Goal: Task Accomplishment & Management: Manage account settings

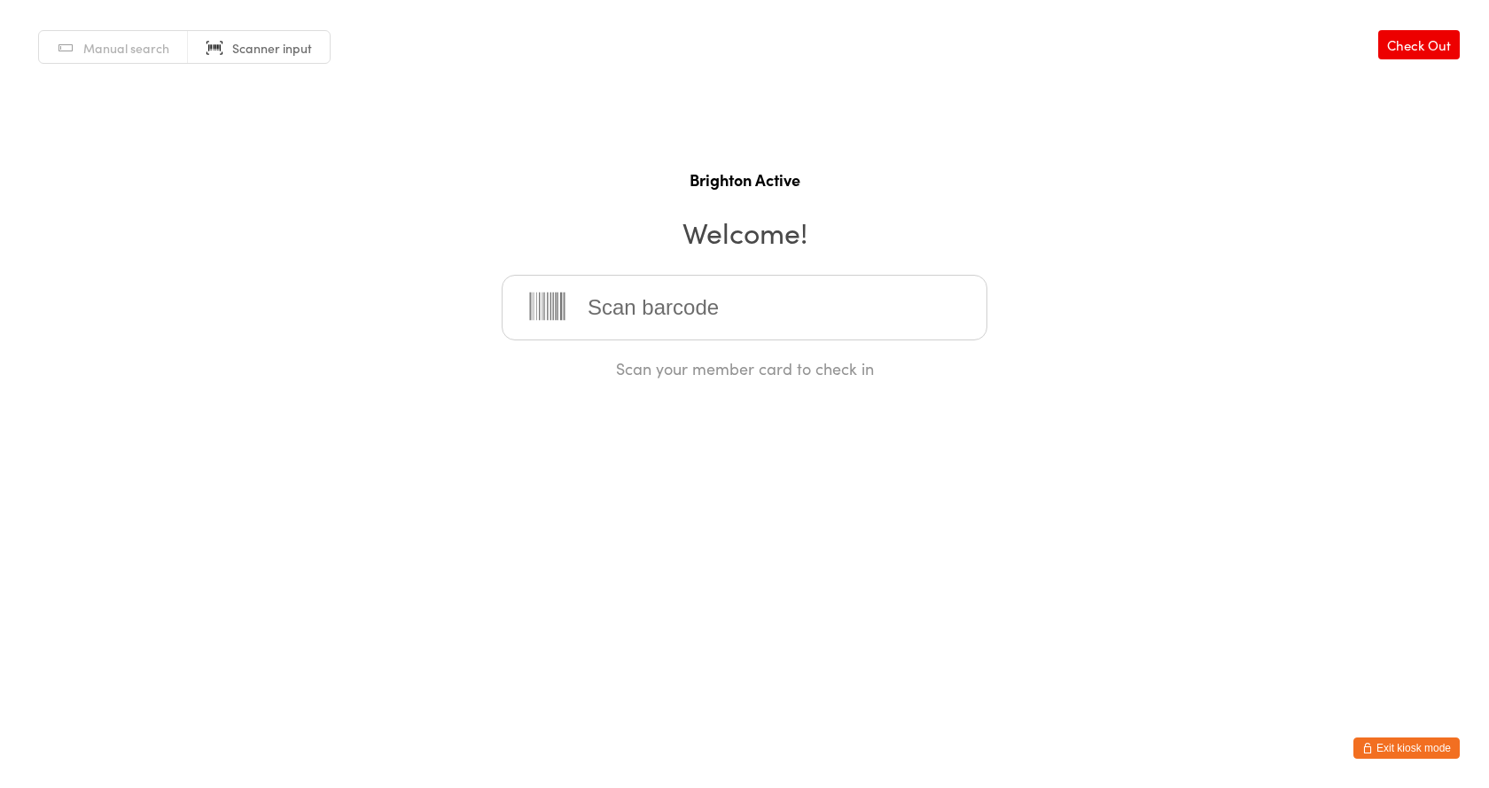
click at [1432, 752] on button "Exit kiosk mode" at bounding box center [1406, 747] width 106 height 21
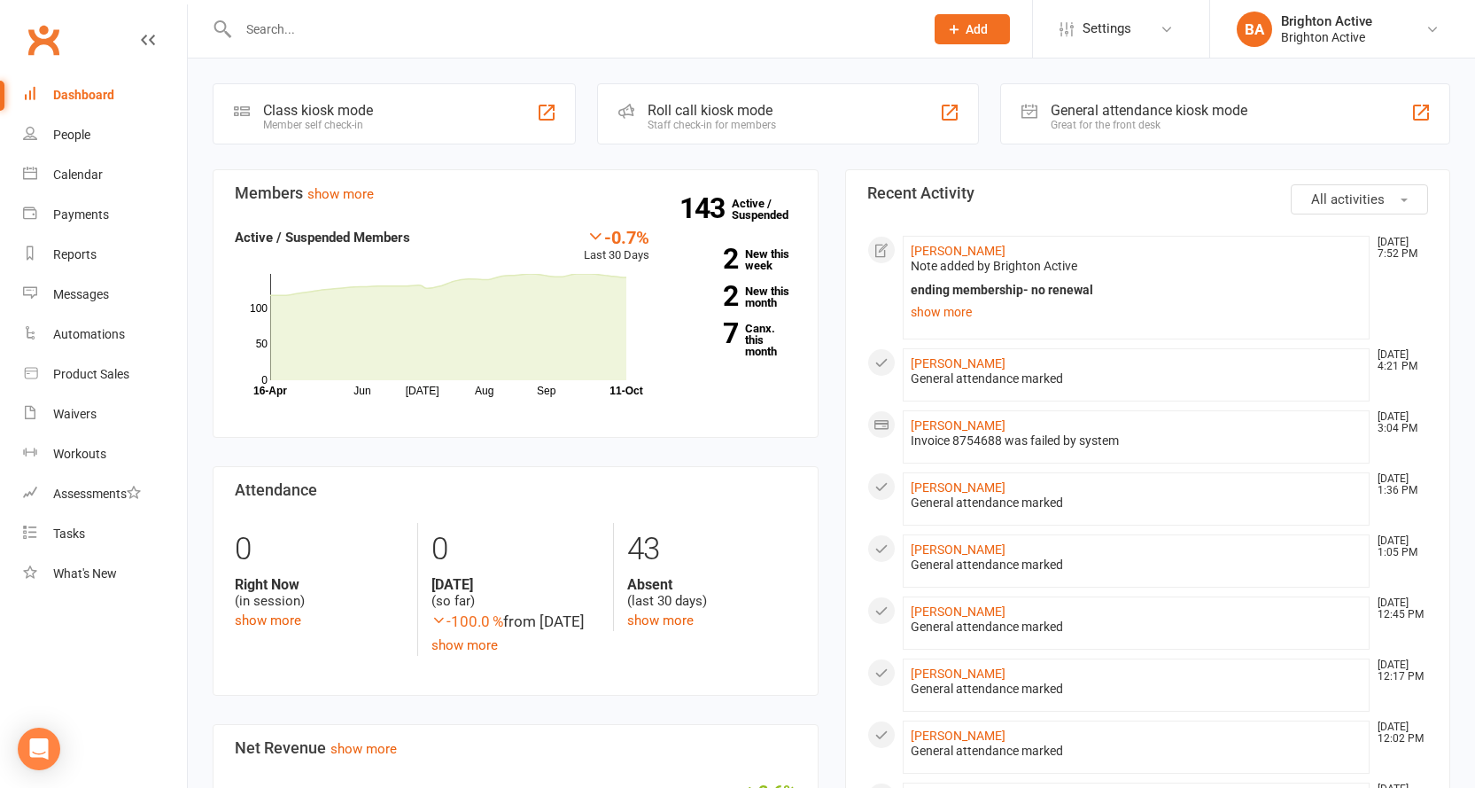
drag, startPoint x: 0, startPoint y: 0, endPoint x: 1118, endPoint y: 245, distance: 1144.7
click at [1118, 245] on li "Rossano Gallardo Oct 10, 7:52 PM Note added by Brighton Active ending membershi…" at bounding box center [1137, 288] width 468 height 104
click at [941, 313] on link "show more" at bounding box center [1137, 311] width 452 height 25
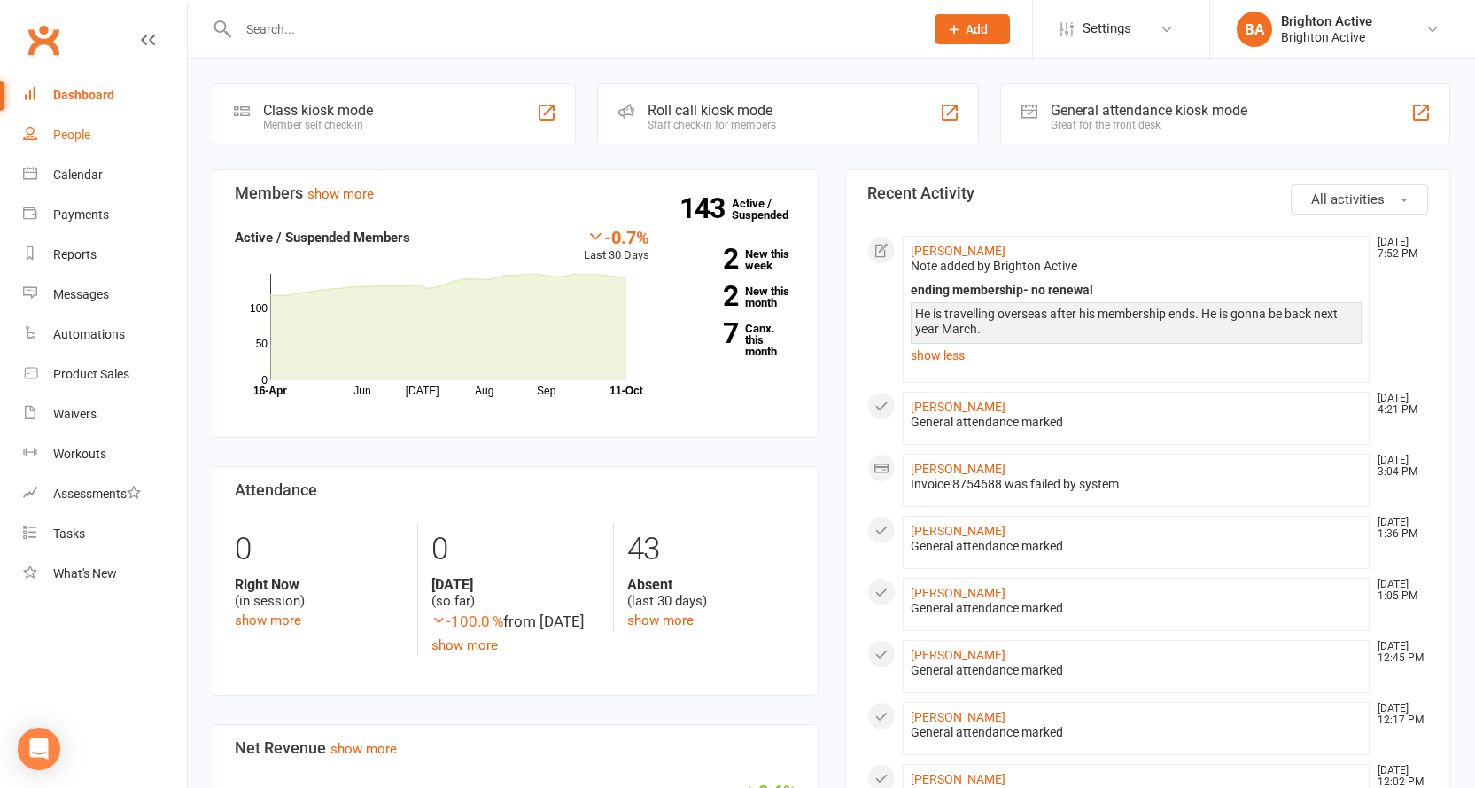
click at [80, 146] on link "People" at bounding box center [105, 135] width 164 height 40
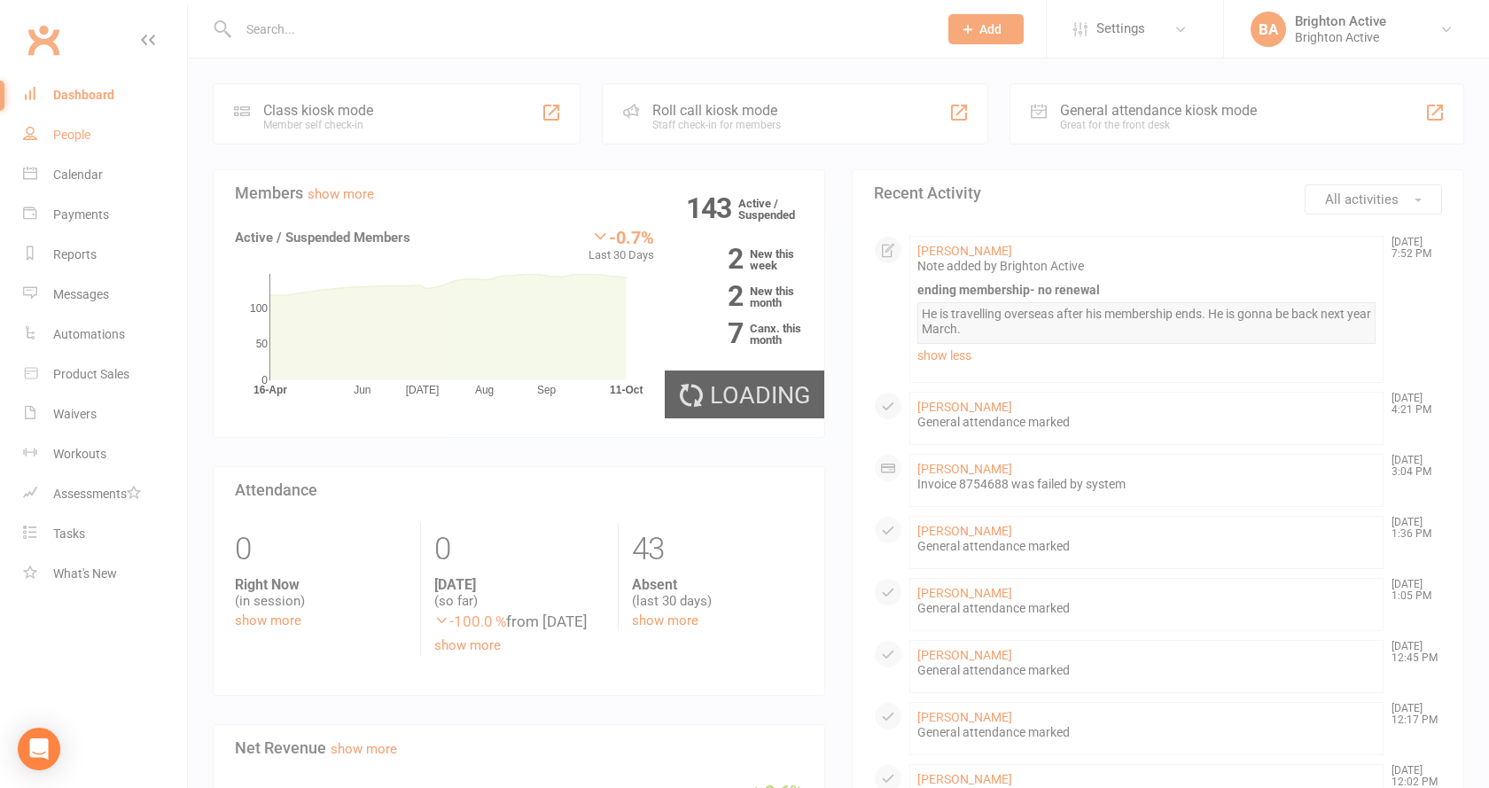
select select "true"
select select "100"
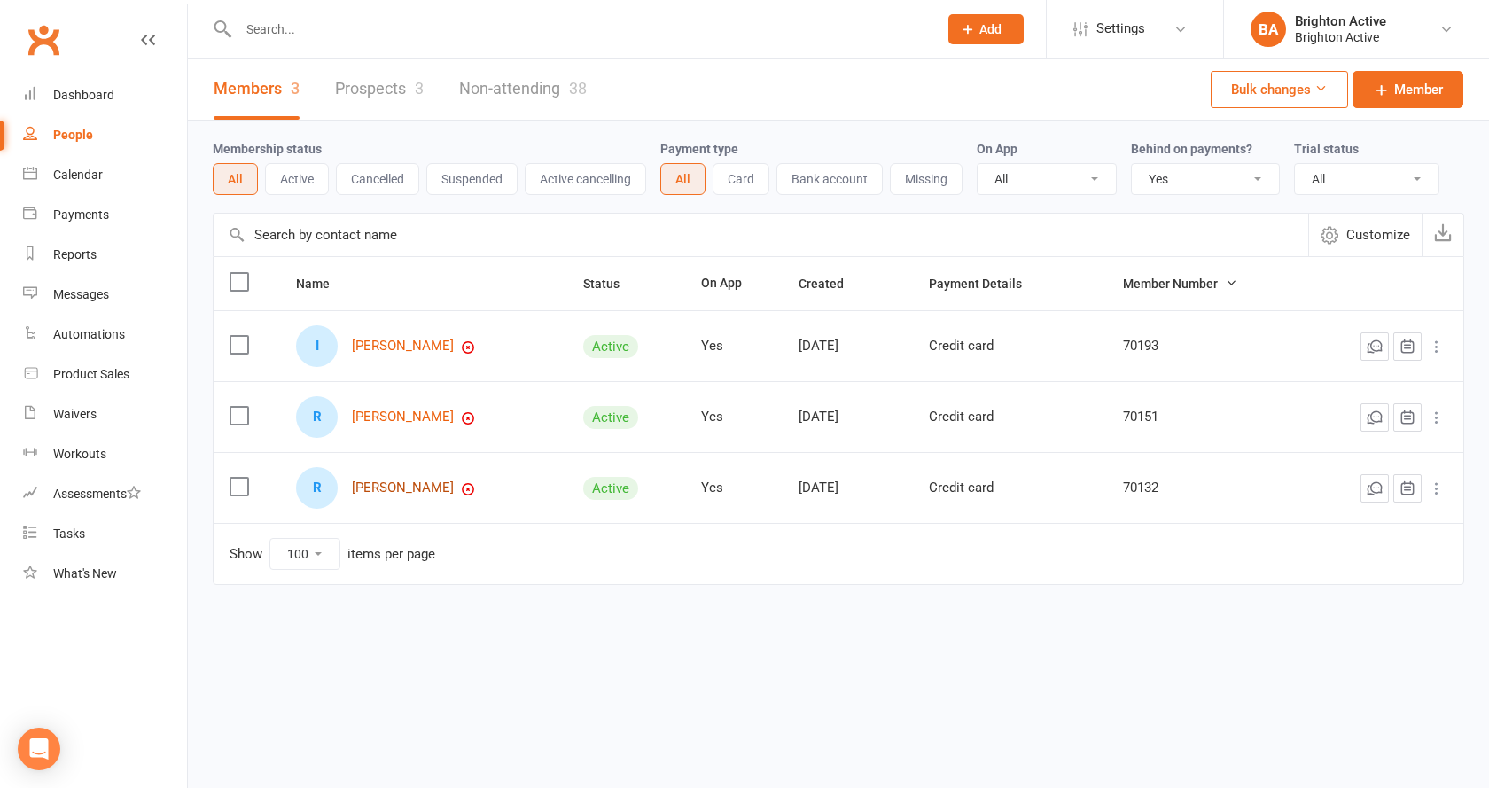
click at [443, 489] on link "[PERSON_NAME]" at bounding box center [403, 487] width 102 height 15
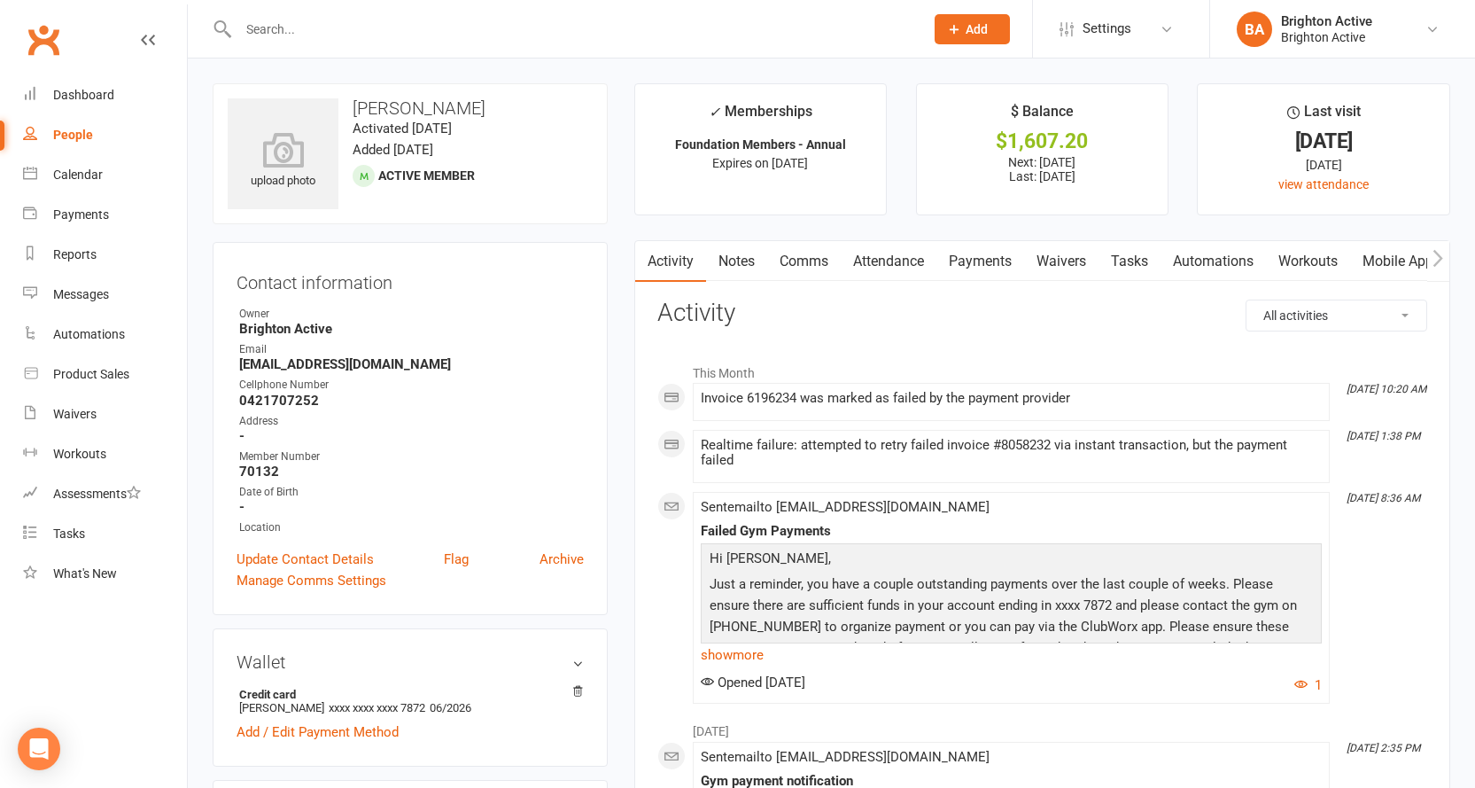
click at [992, 244] on link "Payments" at bounding box center [981, 261] width 88 height 41
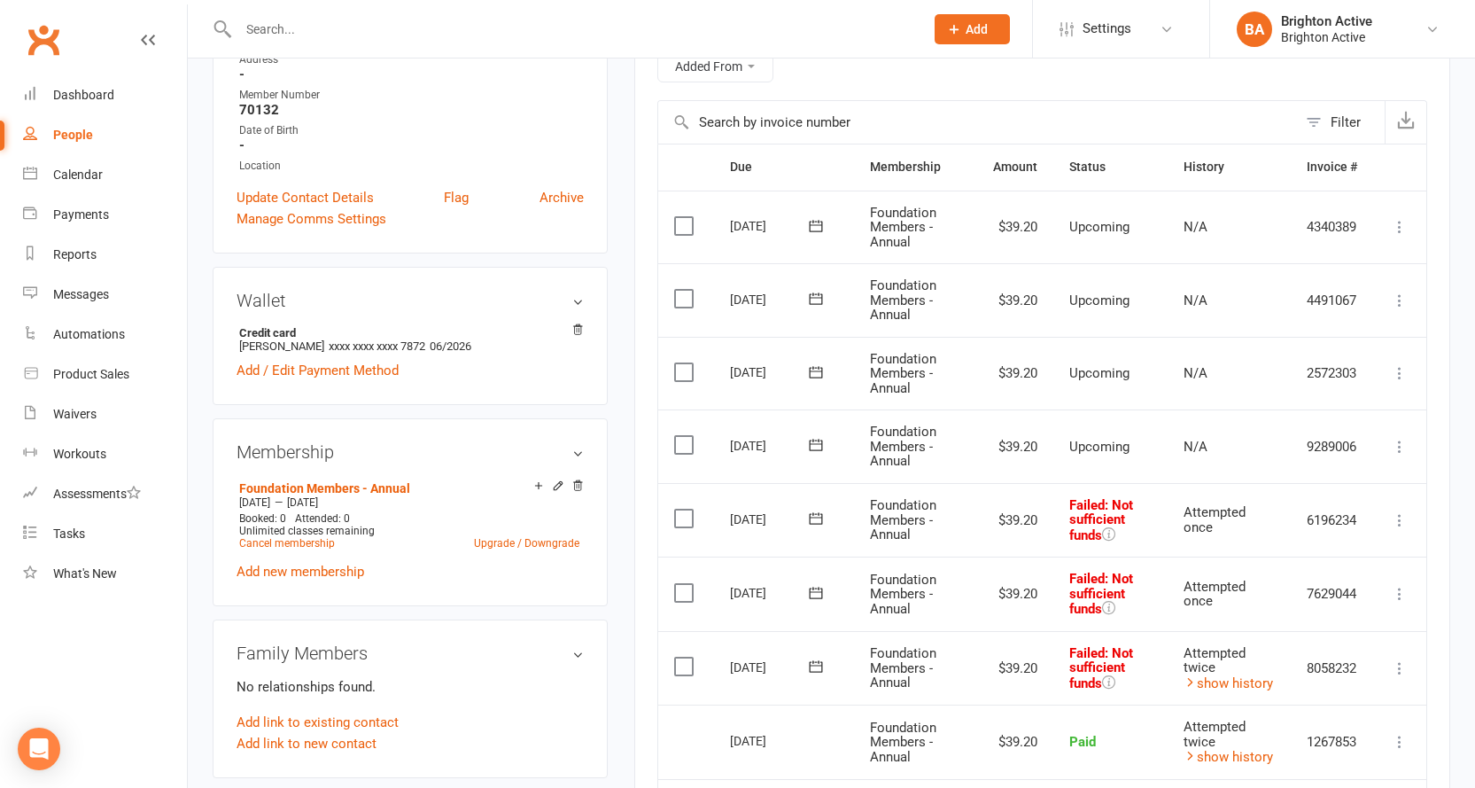
scroll to position [354, 0]
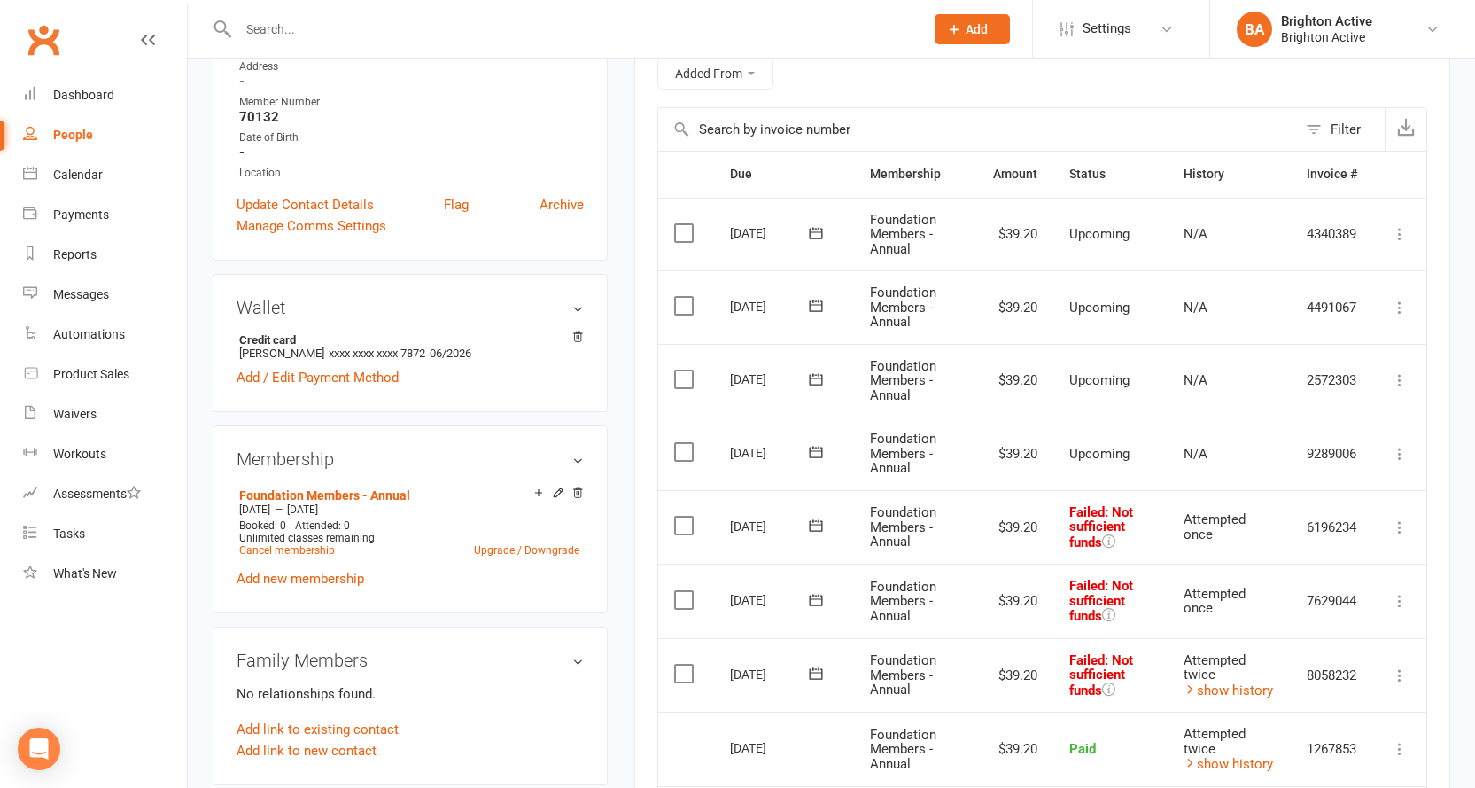
click at [95, 123] on link "People" at bounding box center [105, 135] width 164 height 40
select select "true"
select select "100"
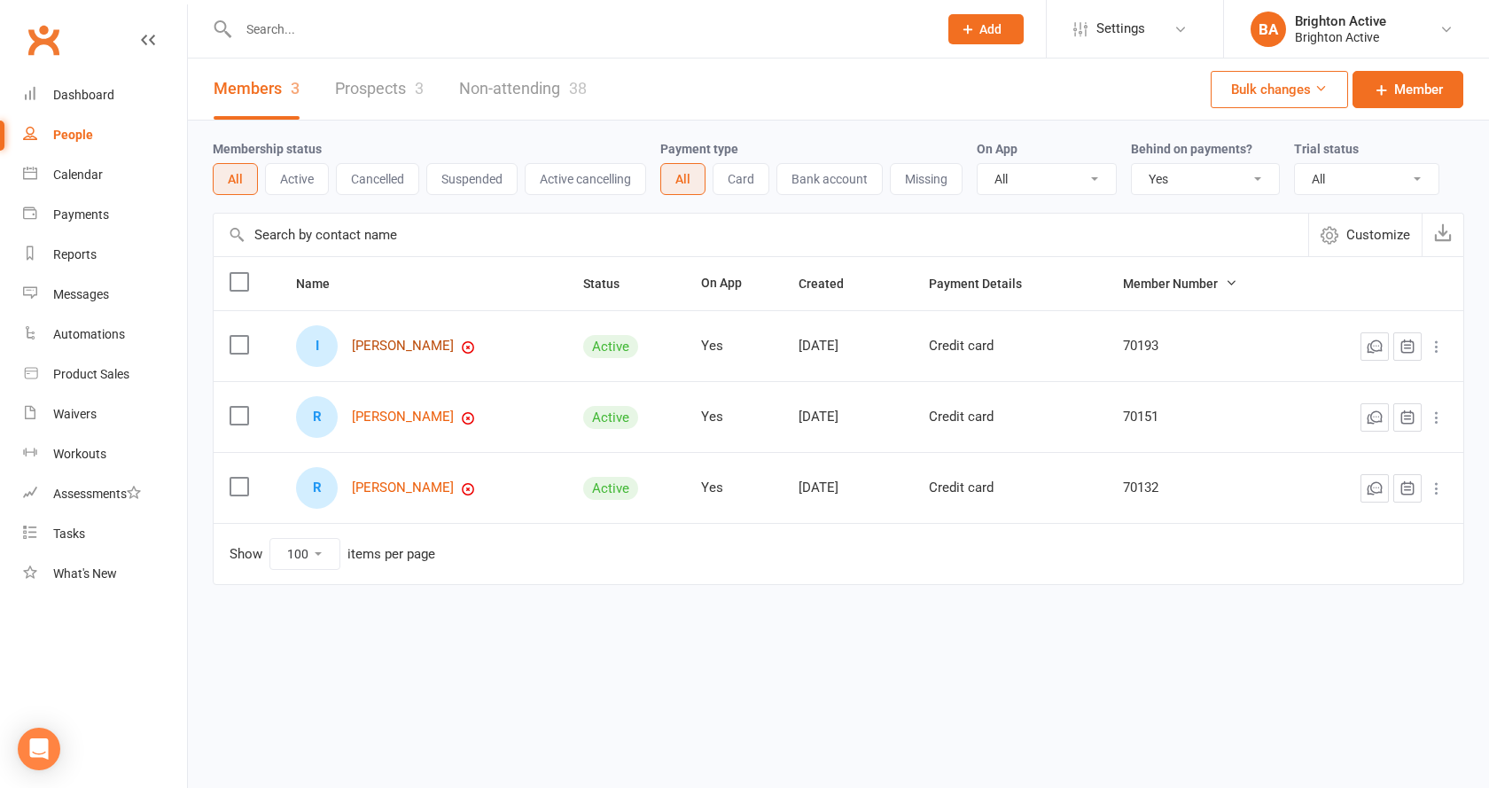
click at [438, 354] on link "[PERSON_NAME]" at bounding box center [403, 345] width 102 height 15
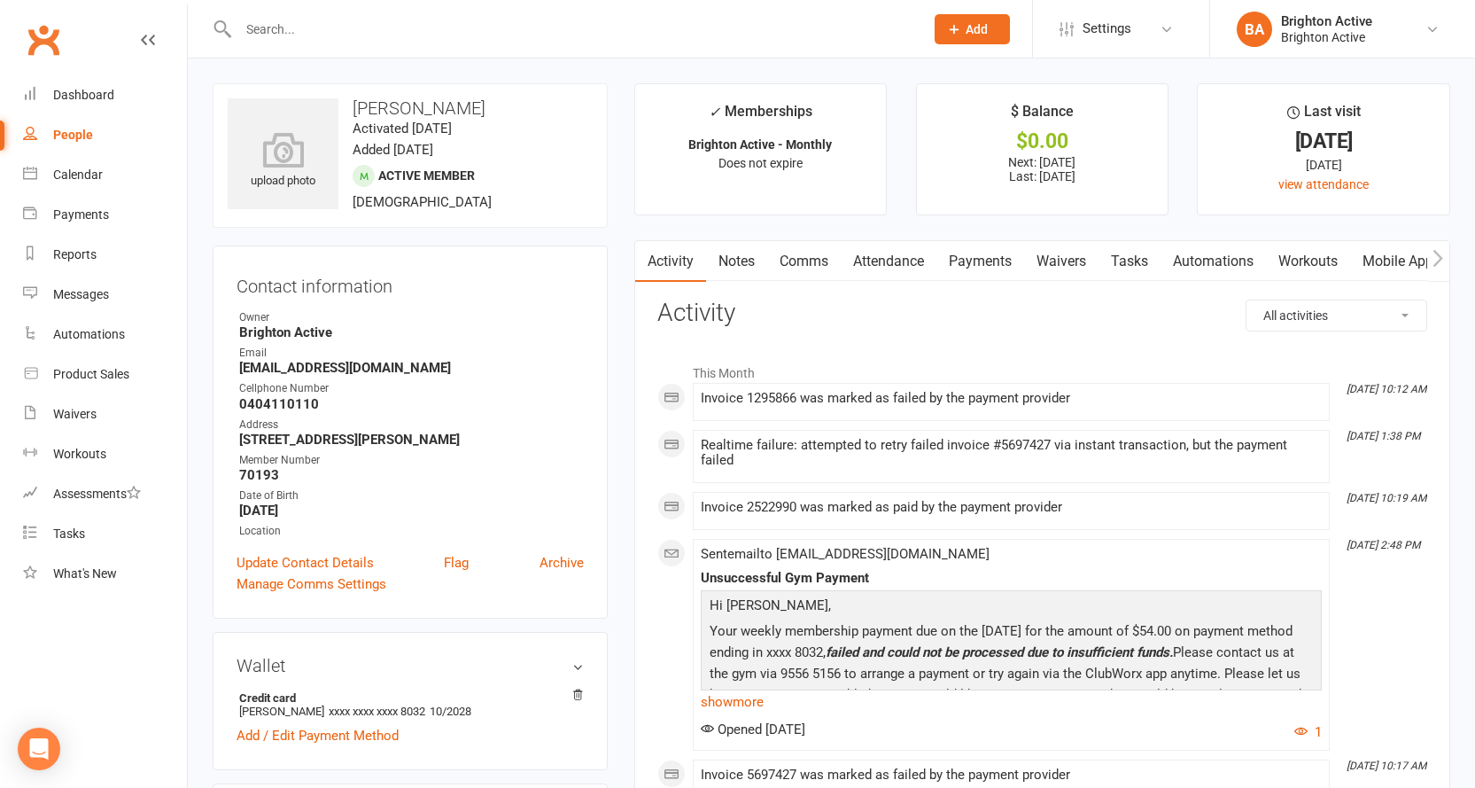
click at [991, 273] on link "Payments" at bounding box center [981, 261] width 88 height 41
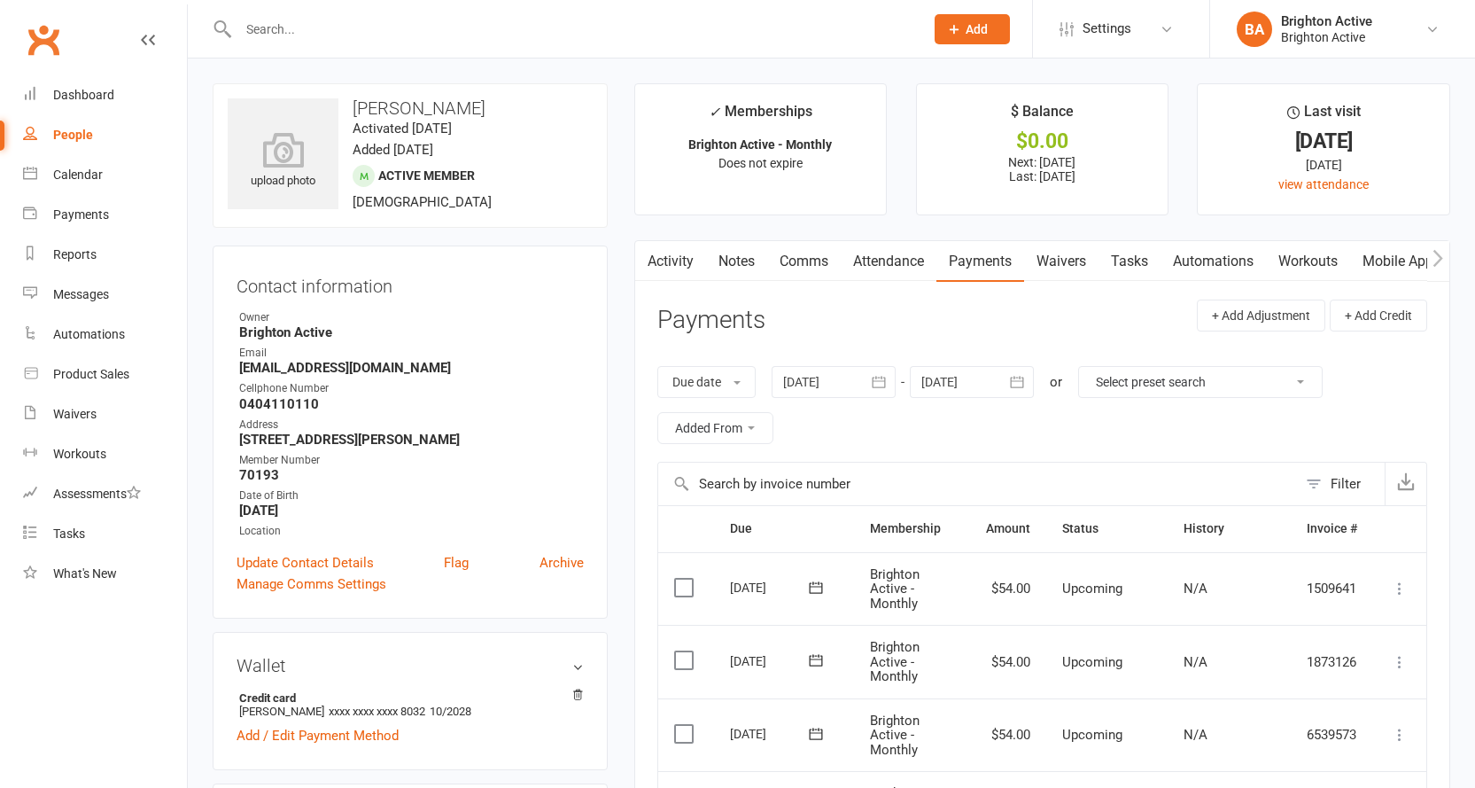
click at [327, 13] on div at bounding box center [562, 29] width 699 height 58
click at [329, 37] on input "text" at bounding box center [572, 29] width 679 height 25
type input "hudssein"
click at [333, 74] on div "[PERSON_NAME]" at bounding box center [303, 79] width 98 height 26
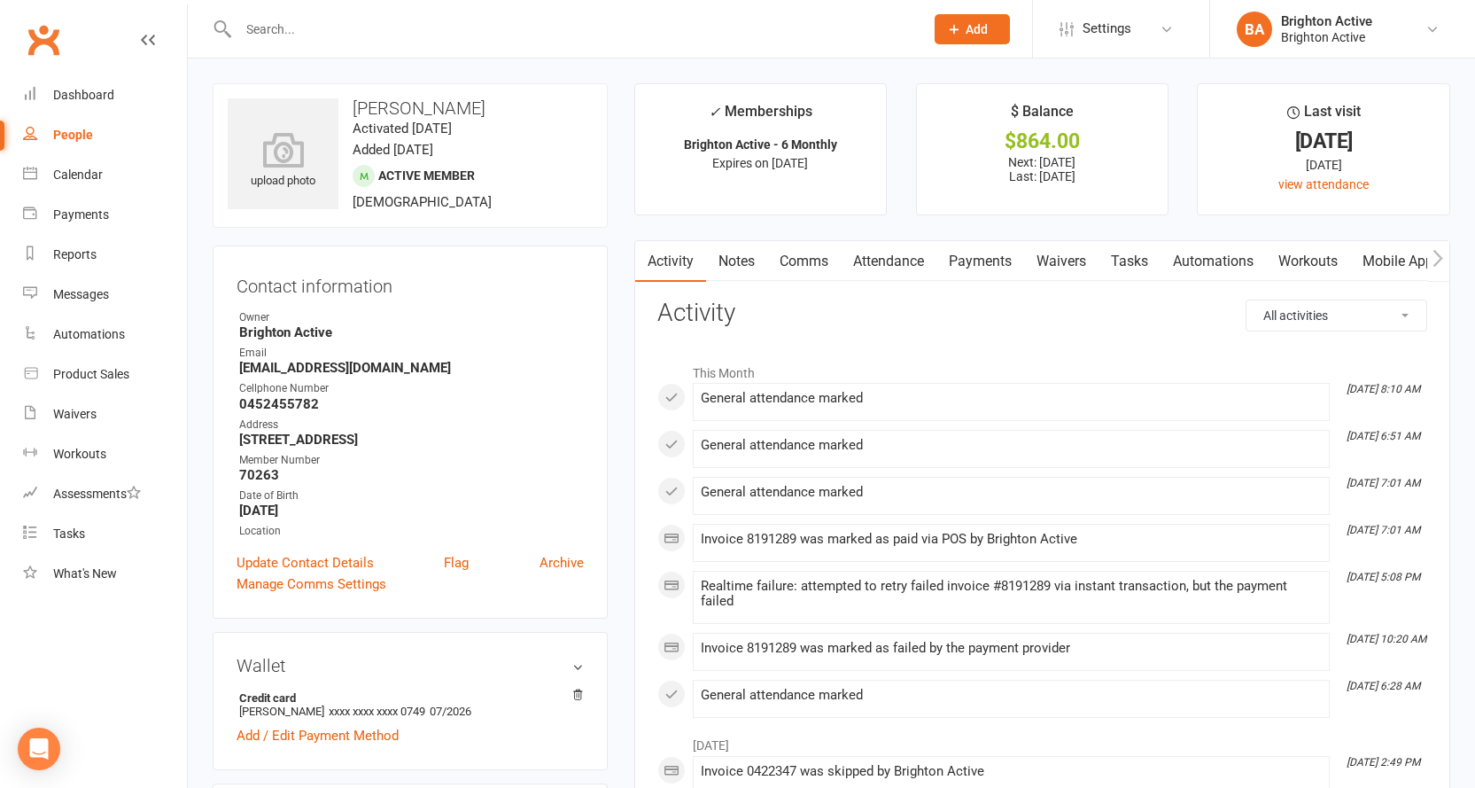
click at [982, 259] on link "Payments" at bounding box center [981, 261] width 88 height 41
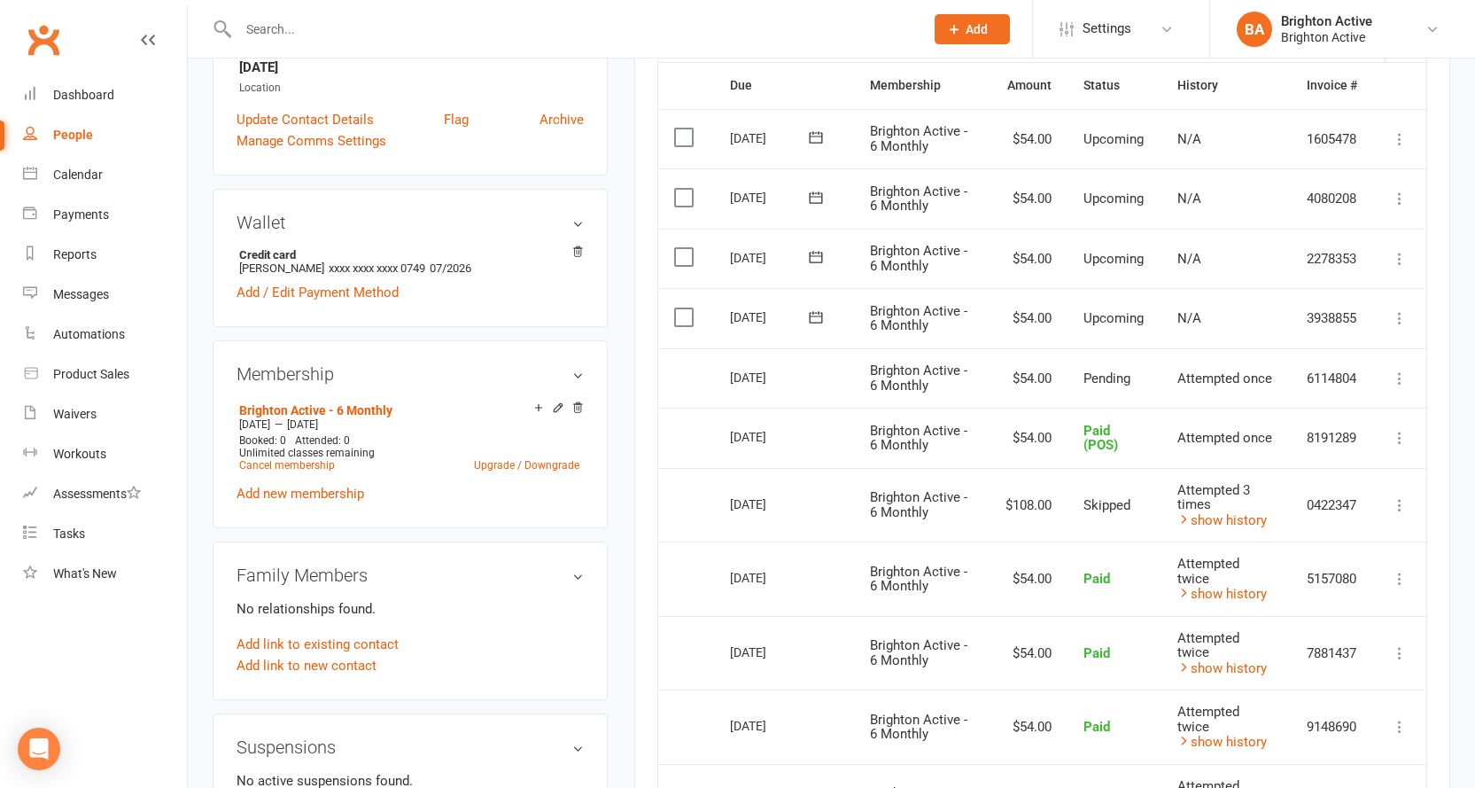
scroll to position [532, 0]
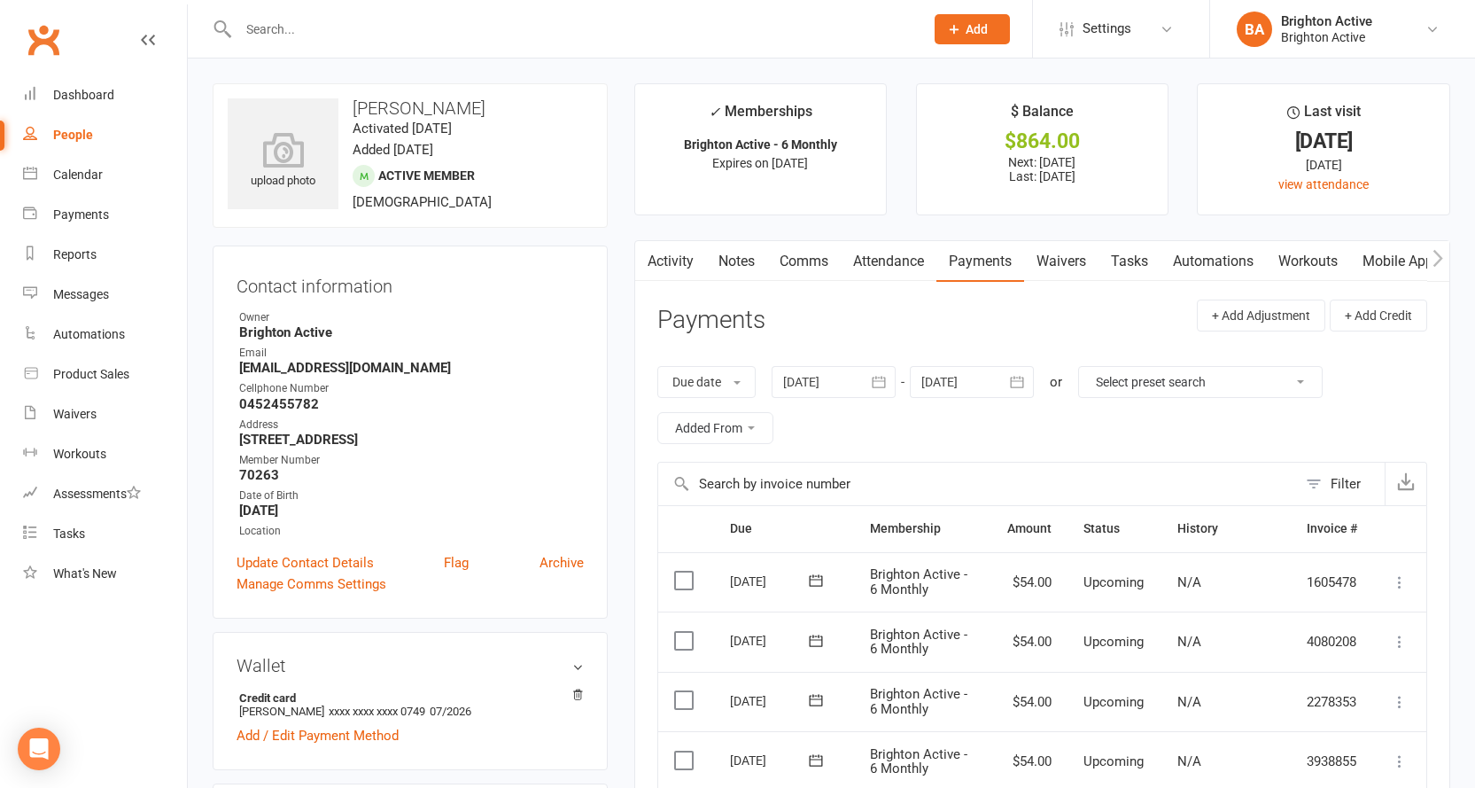
click at [84, 134] on div "People" at bounding box center [73, 135] width 40 height 14
select select "true"
select select "100"
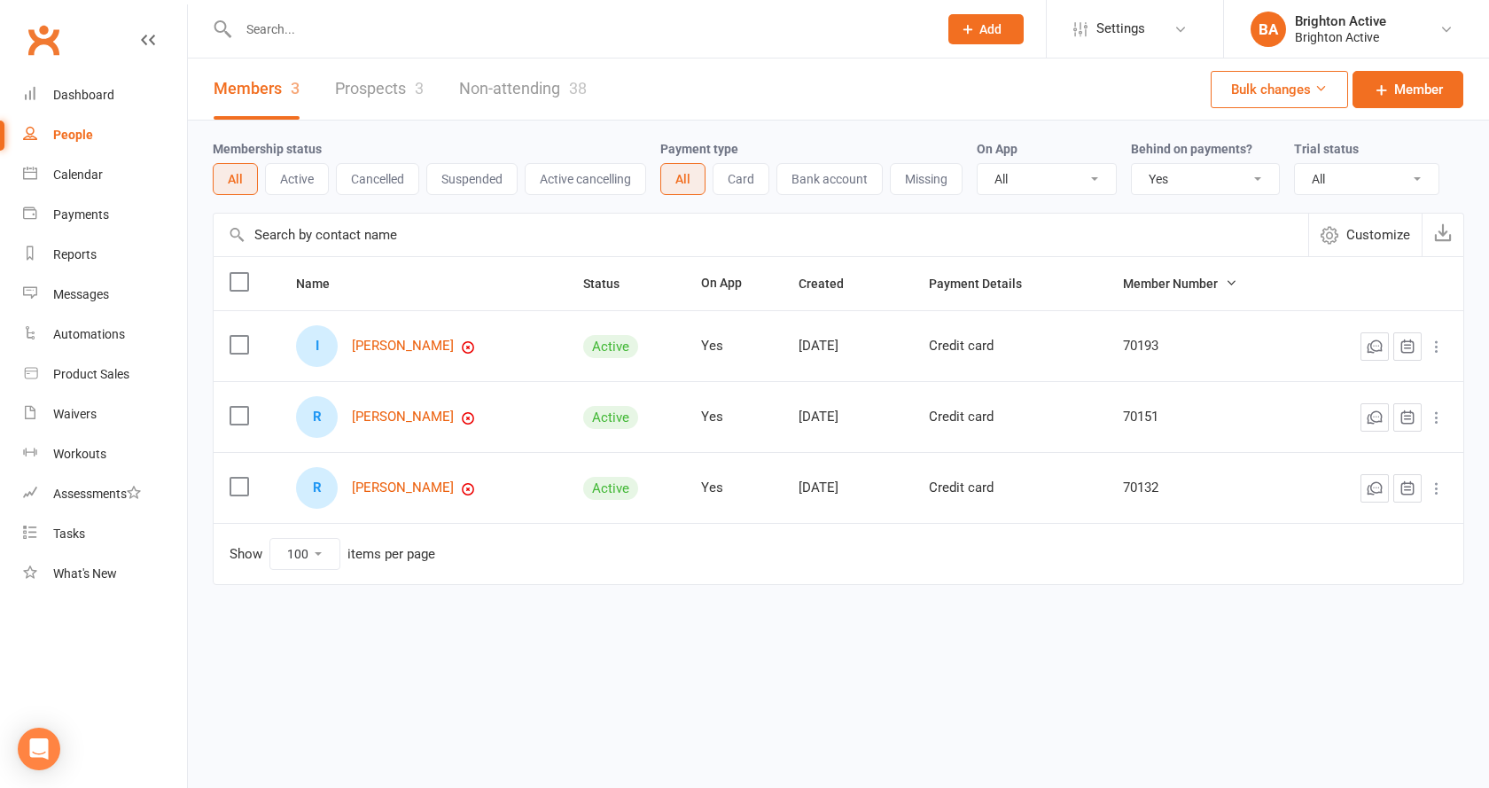
click at [1184, 191] on select "All No Yes" at bounding box center [1205, 179] width 147 height 30
click at [1133, 165] on select "All No Yes" at bounding box center [1205, 179] width 147 height 30
click at [401, 347] on link "[PERSON_NAME]" at bounding box center [403, 345] width 102 height 15
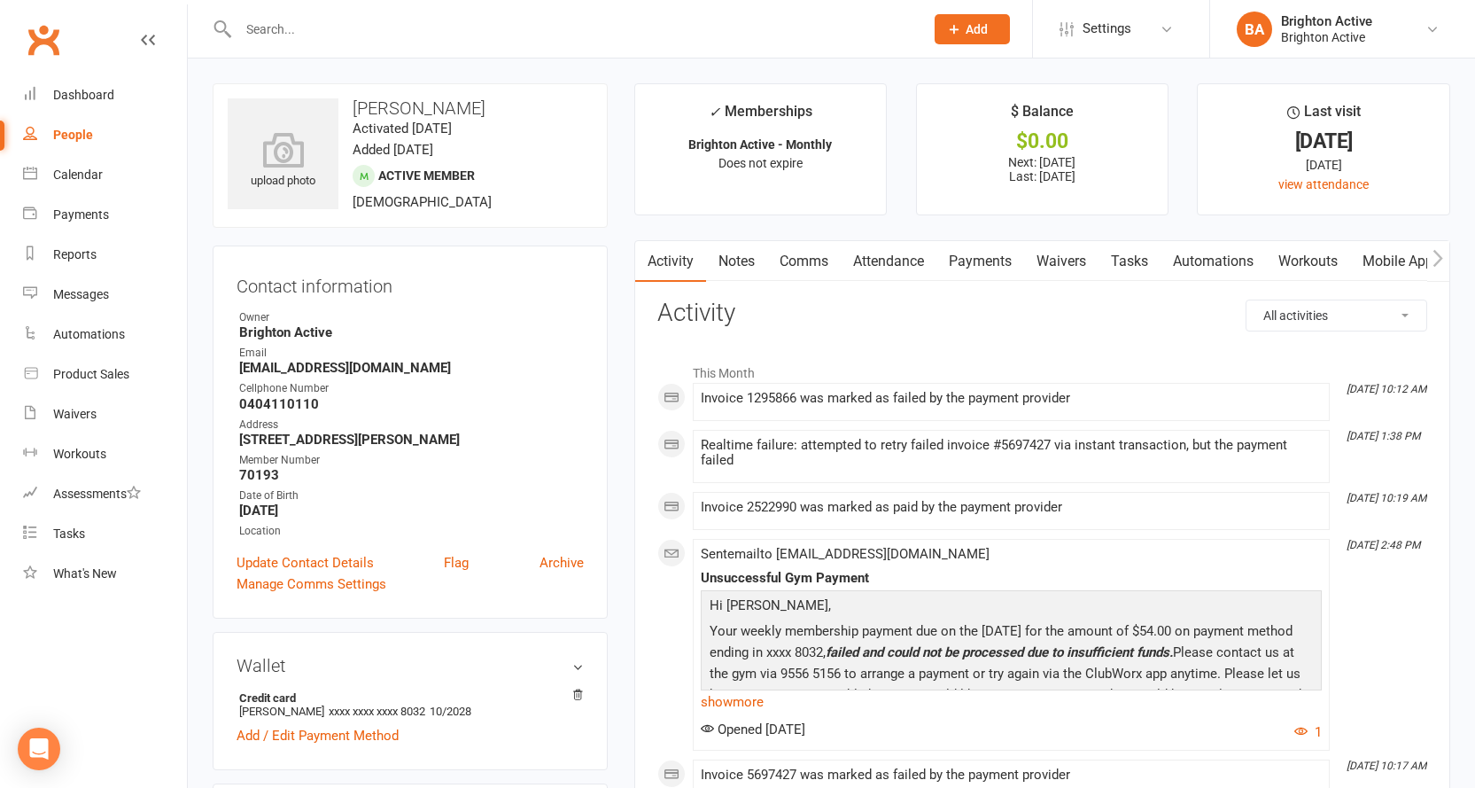
click at [984, 262] on link "Payments" at bounding box center [981, 261] width 88 height 41
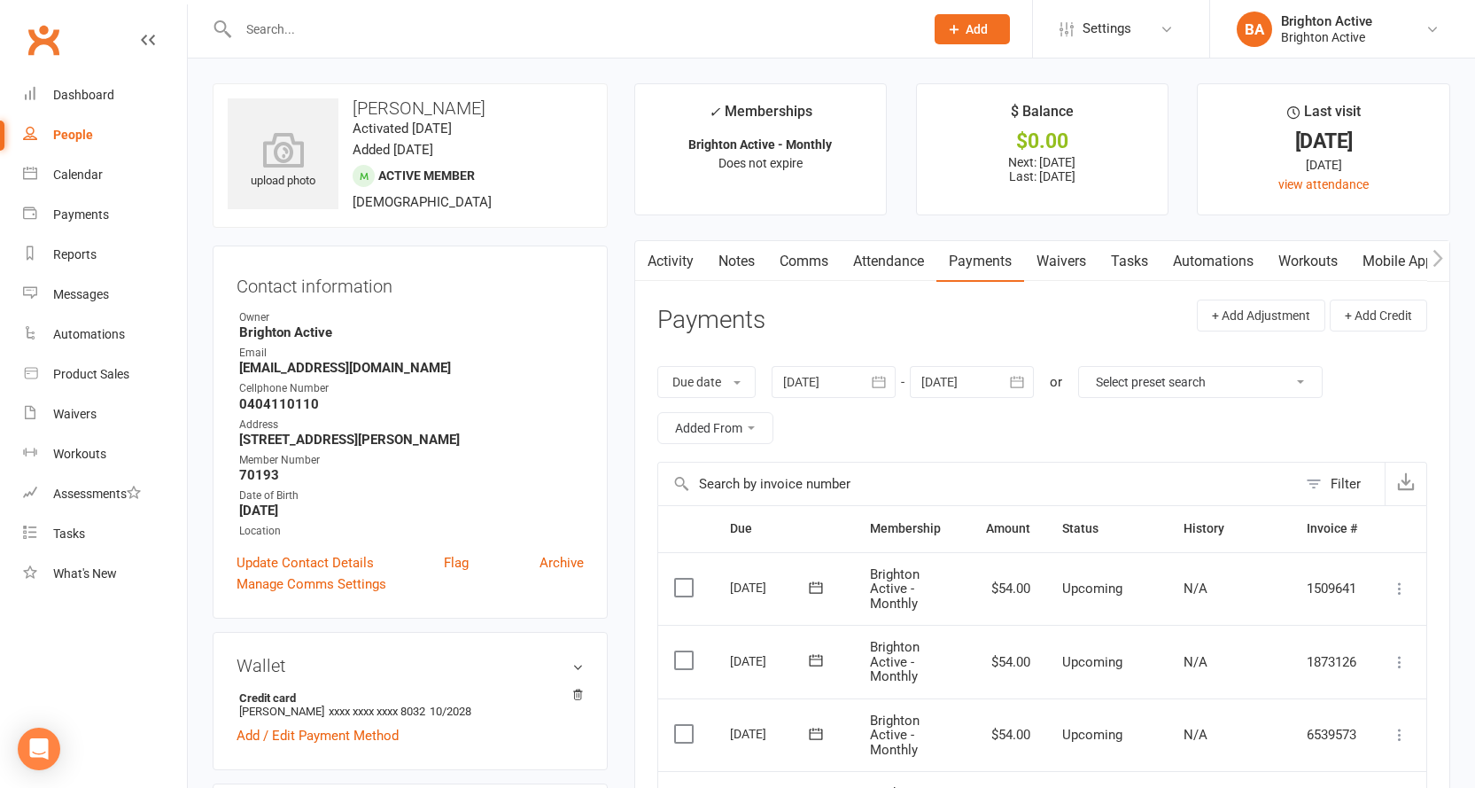
click at [93, 135] on link "People" at bounding box center [105, 135] width 164 height 40
select select "true"
select select "100"
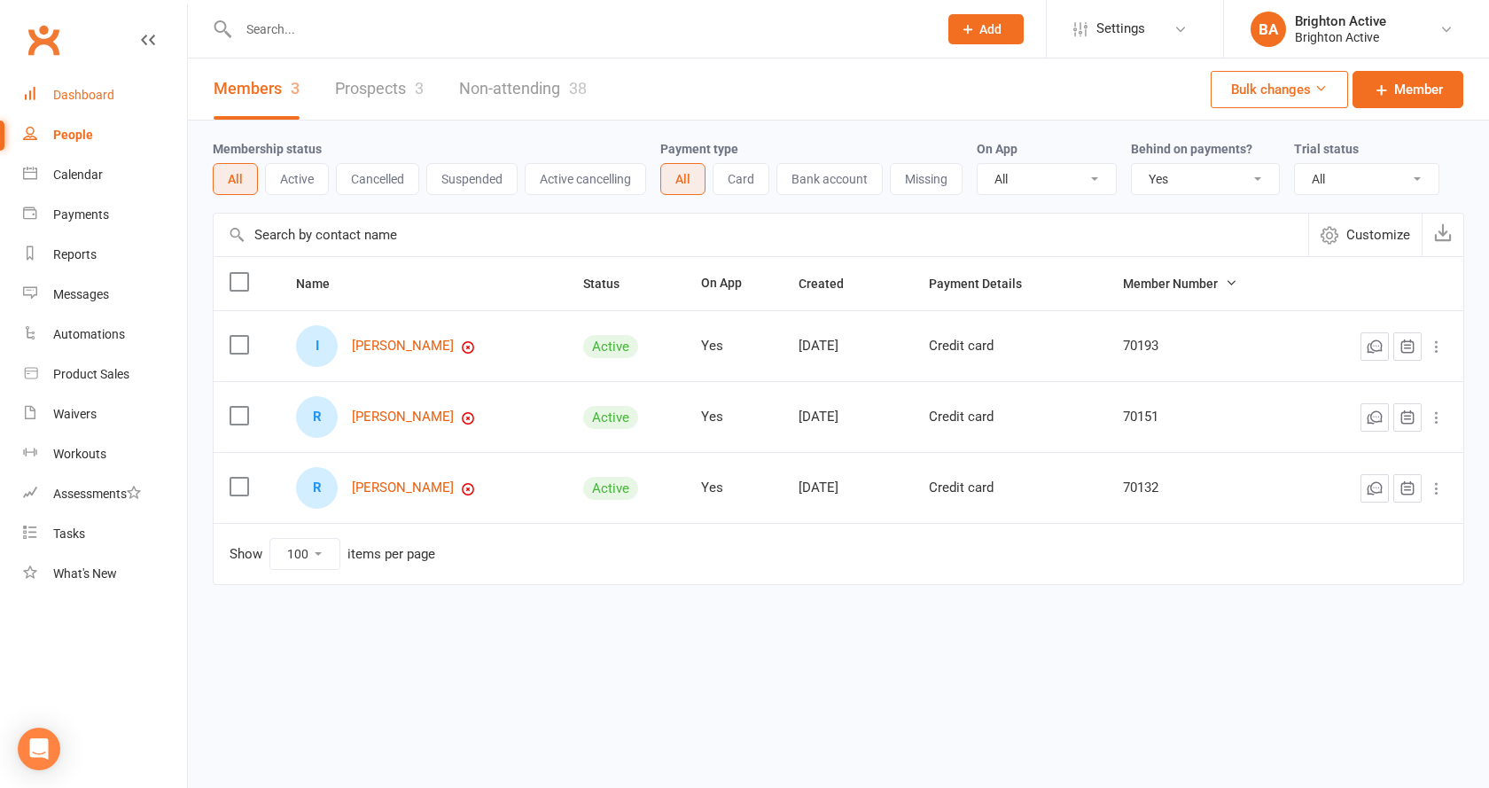
click at [84, 98] on div "Dashboard" at bounding box center [83, 95] width 61 height 14
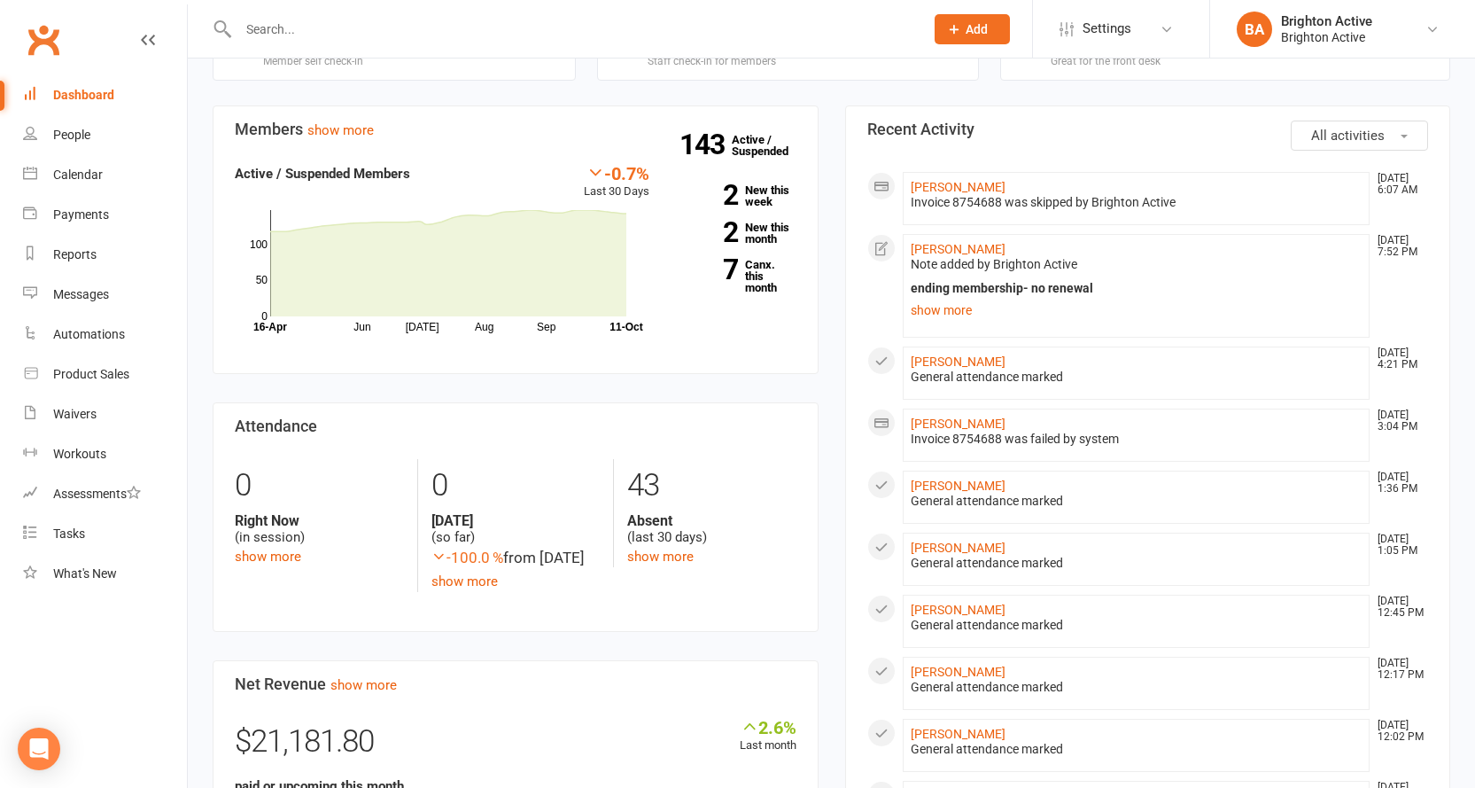
scroll to position [89, 0]
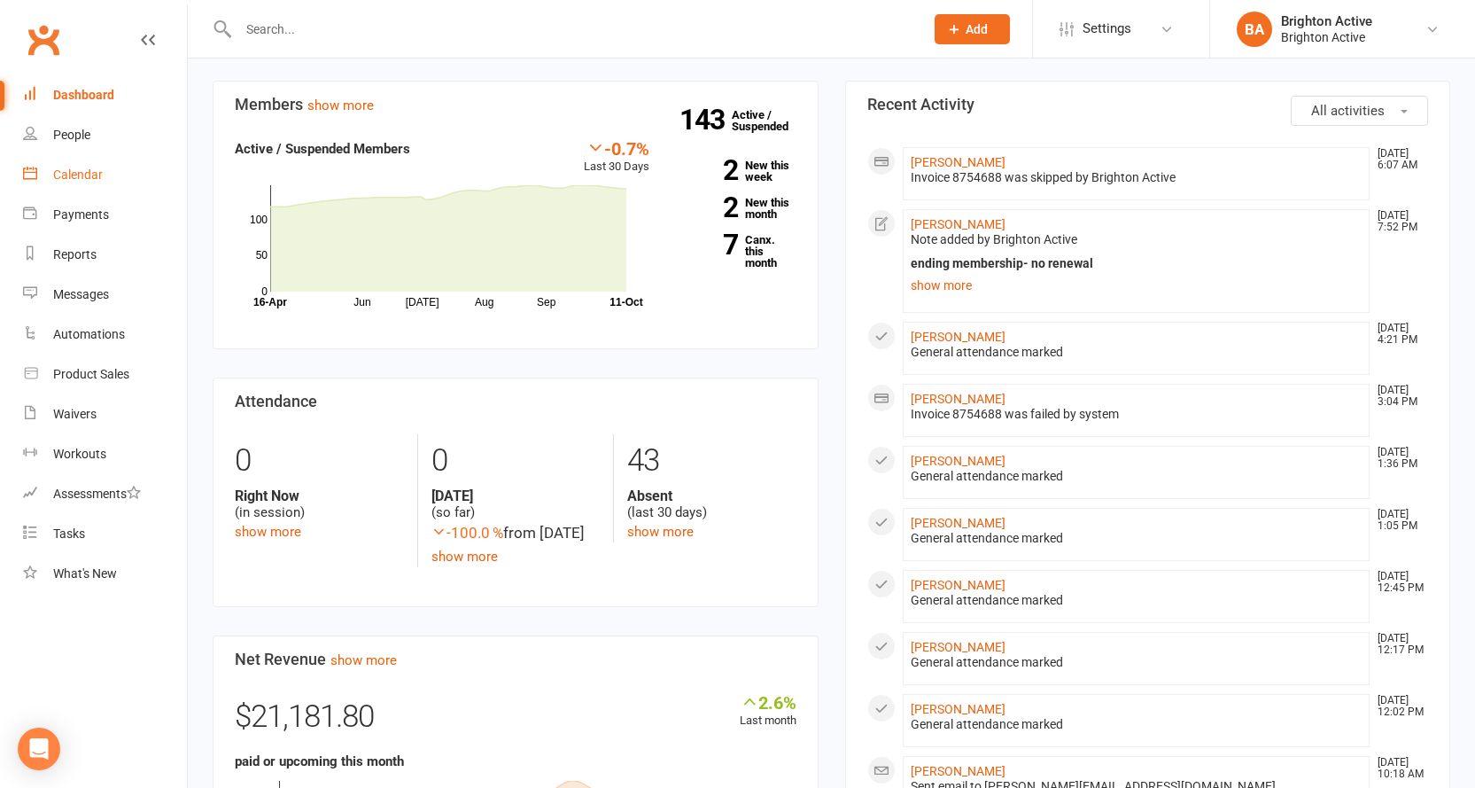
click at [111, 183] on link "Calendar" at bounding box center [105, 175] width 164 height 40
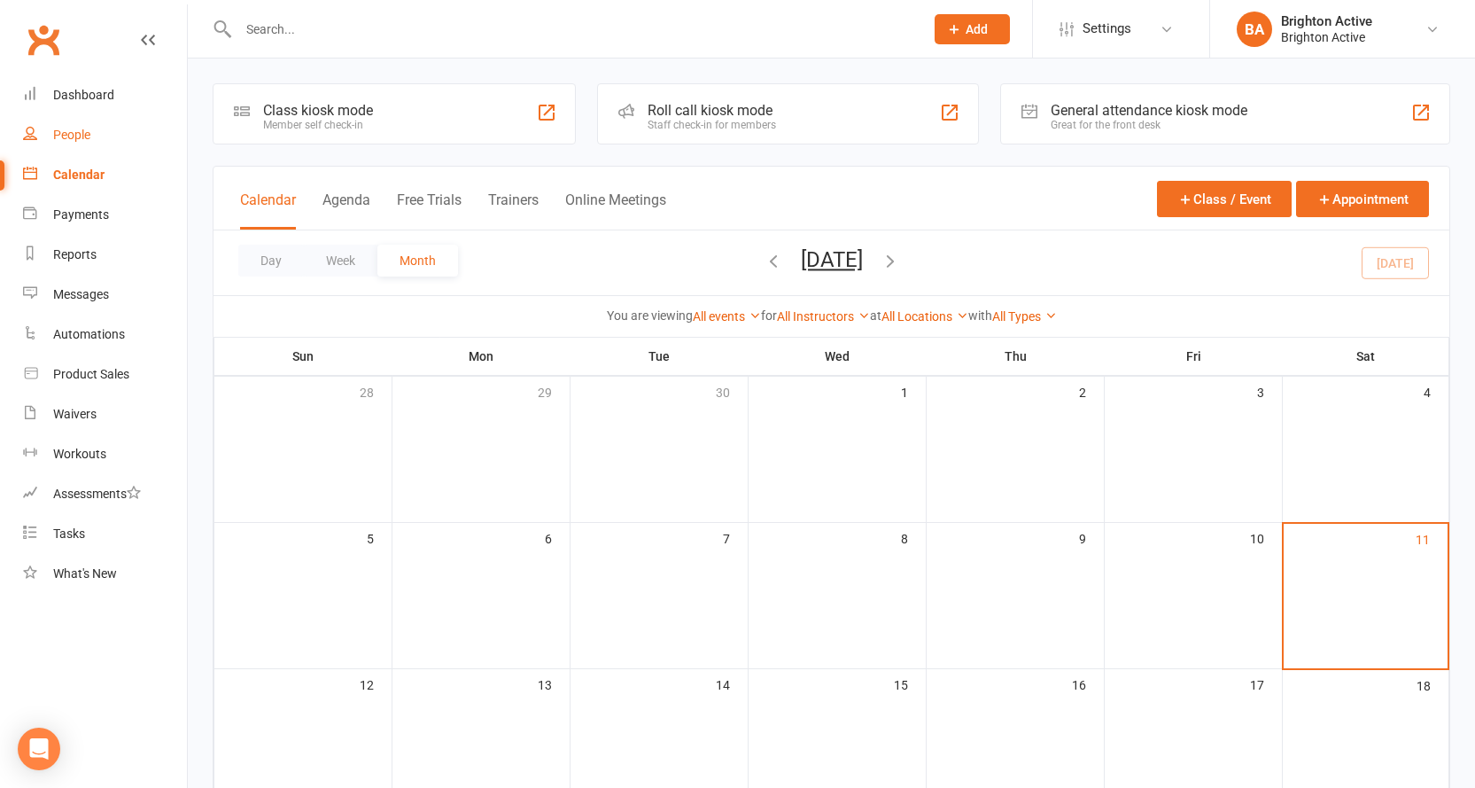
click at [62, 115] on link "People" at bounding box center [105, 135] width 164 height 40
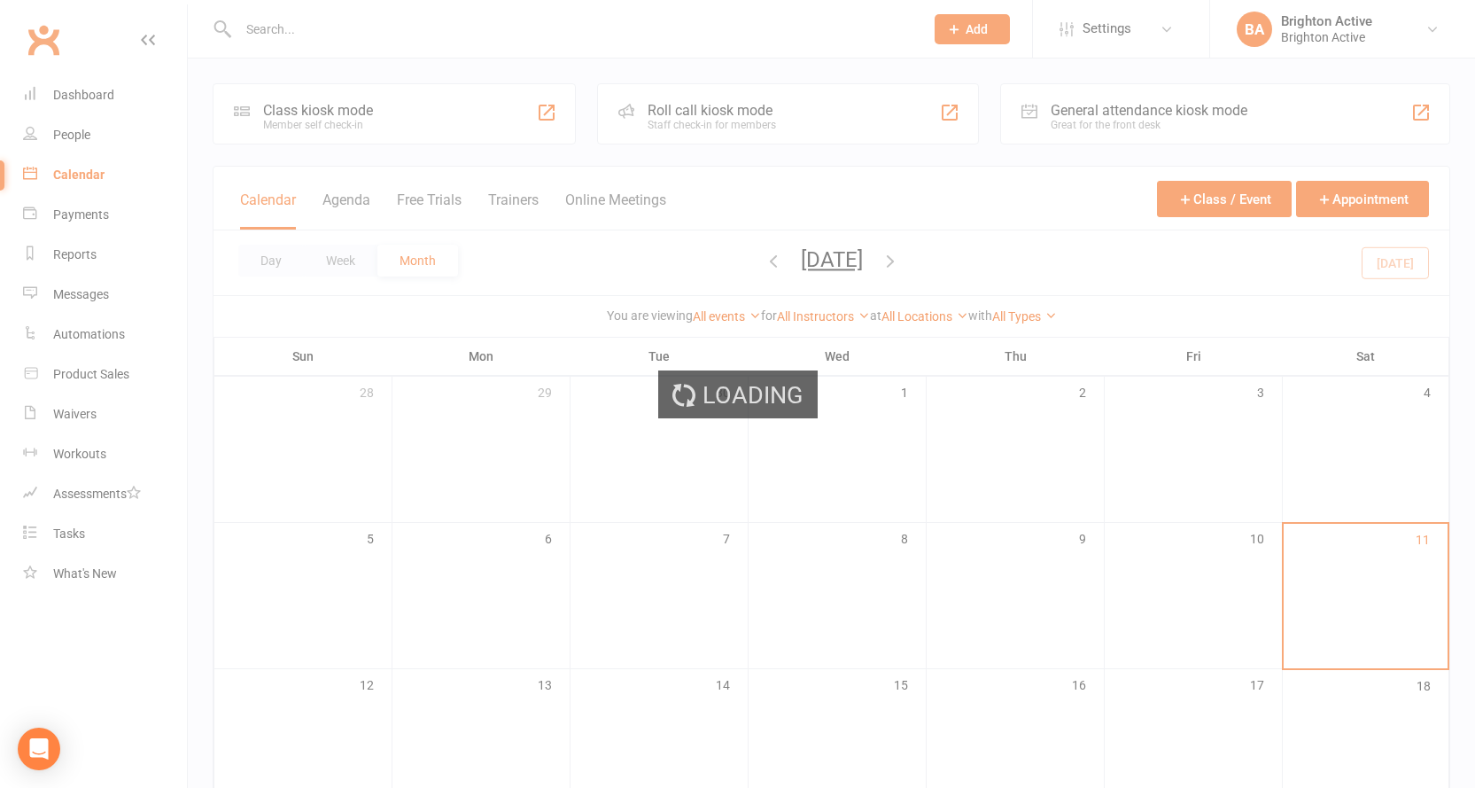
click at [68, 133] on div "Loading" at bounding box center [737, 394] width 1475 height 788
select select "true"
select select "100"
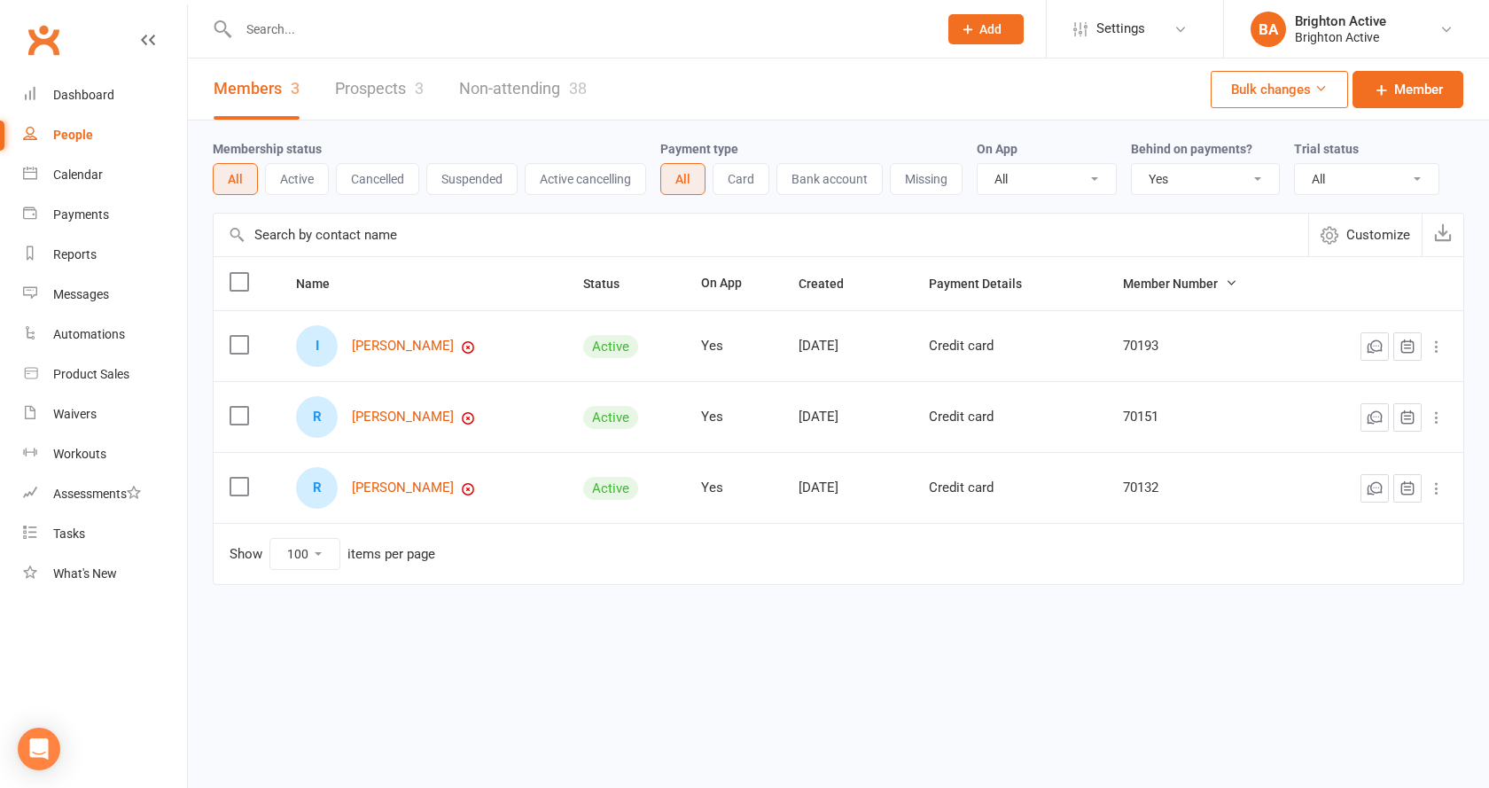
click at [1235, 202] on div "Membership status All Active Cancelled Suspended Active cancelling Payment type…" at bounding box center [838, 167] width 1251 height 92
click at [1248, 175] on select "All No Yes" at bounding box center [1205, 179] width 147 height 30
click at [1133, 165] on select "All No Yes" at bounding box center [1205, 179] width 147 height 30
select select "true"
select select "100"
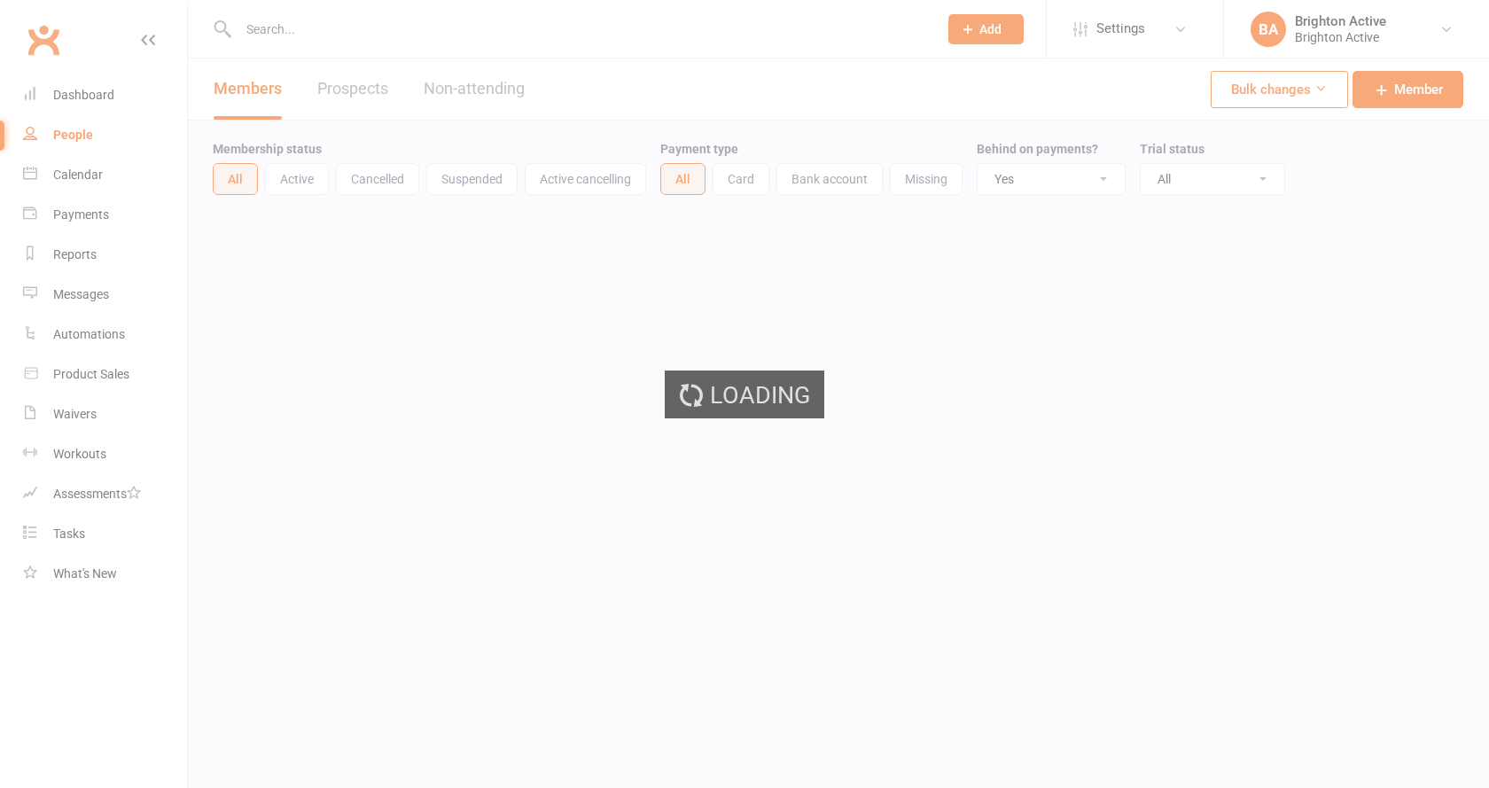
select select "true"
select select "100"
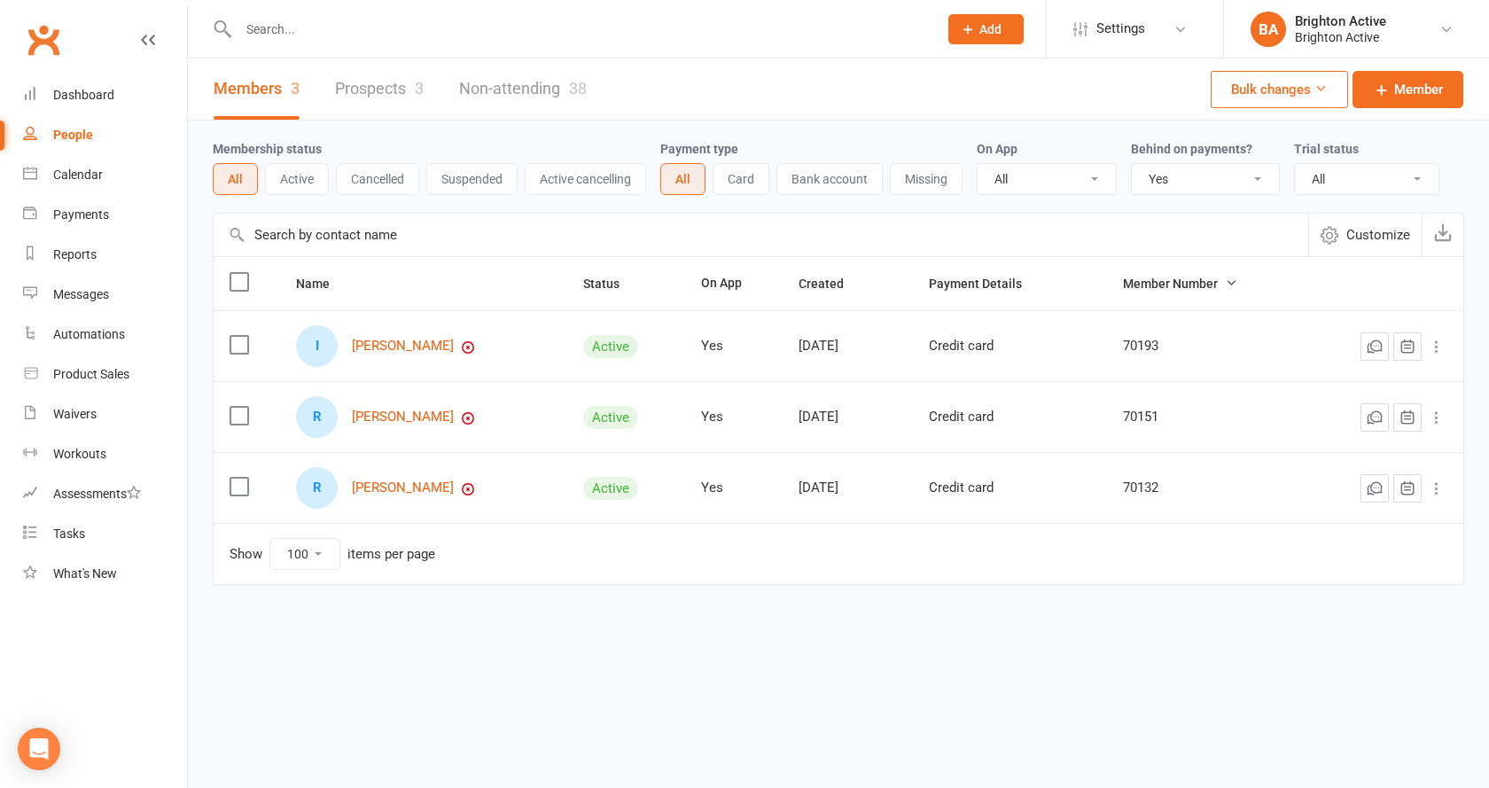
click at [1190, 177] on select "All No Yes" at bounding box center [1205, 179] width 147 height 30
click at [1133, 165] on select "All No Yes" at bounding box center [1205, 179] width 147 height 30
click at [392, 422] on link "[PERSON_NAME]" at bounding box center [403, 416] width 102 height 15
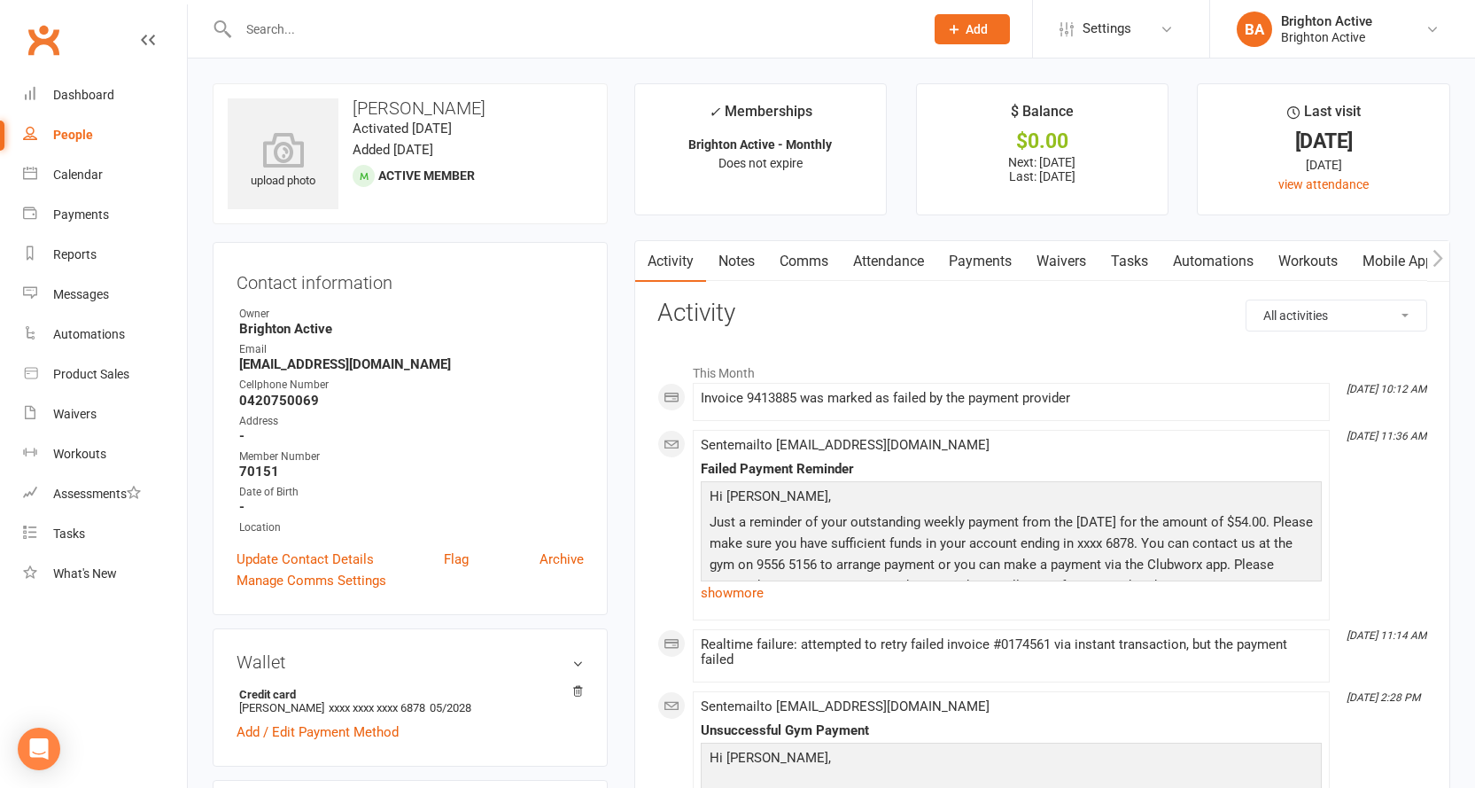
click at [945, 265] on link "Payments" at bounding box center [981, 261] width 88 height 41
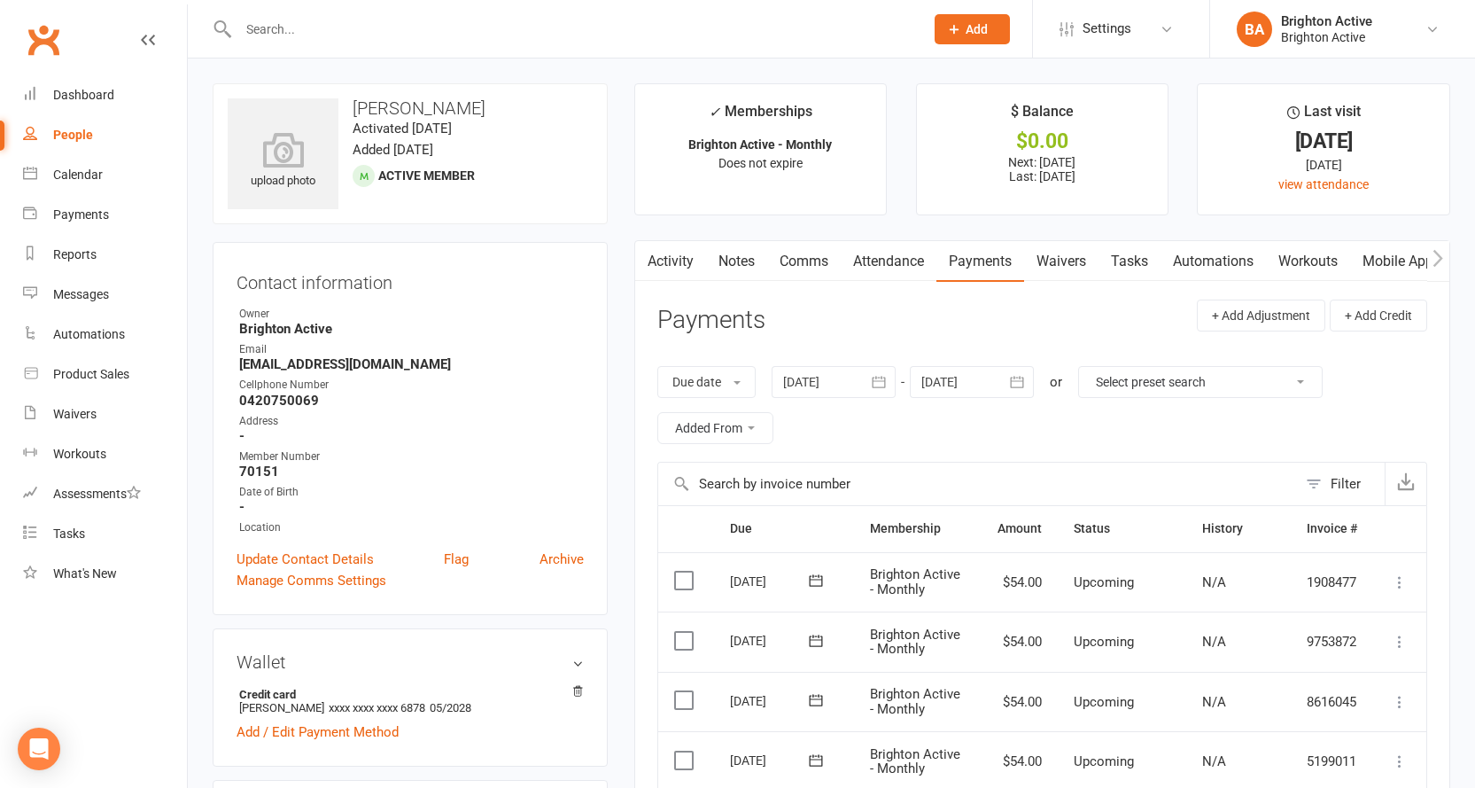
click at [677, 266] on link "Activity" at bounding box center [670, 261] width 71 height 41
